Goal: Transaction & Acquisition: Purchase product/service

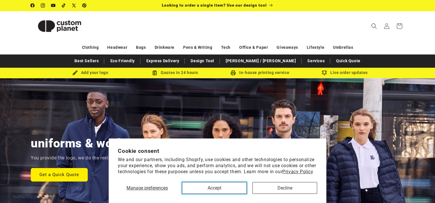
click at [239, 192] on button "Accept" at bounding box center [214, 188] width 65 height 12
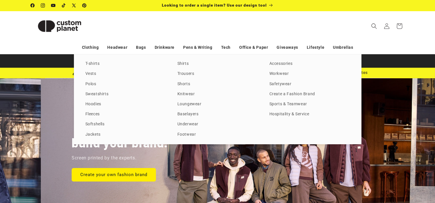
scroll to position [0, 434]
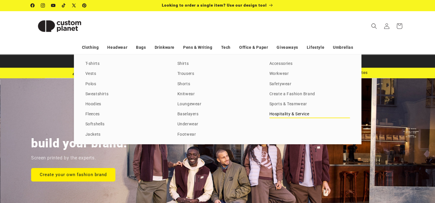
click at [292, 118] on link "Hospitality & Service" at bounding box center [309, 115] width 80 height 8
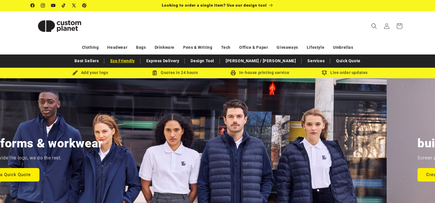
scroll to position [0, 0]
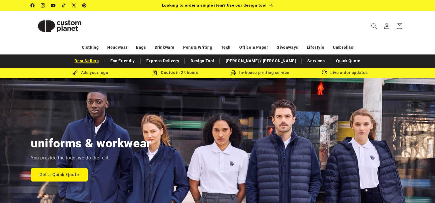
click at [101, 61] on link "Best Sellers" at bounding box center [87, 61] width 30 height 10
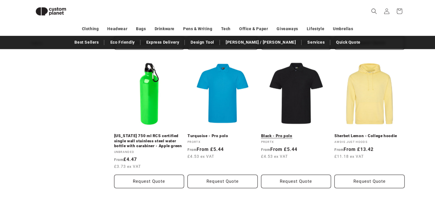
scroll to position [337, 0]
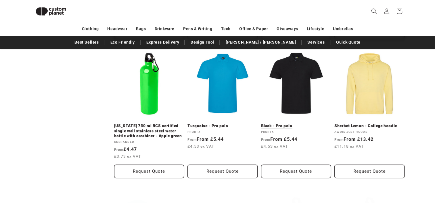
click at [298, 124] on link "Black - Pro polo" at bounding box center [296, 126] width 70 height 5
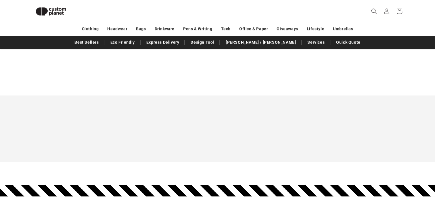
scroll to position [768, 0]
